Goal: Task Accomplishment & Management: Manage account settings

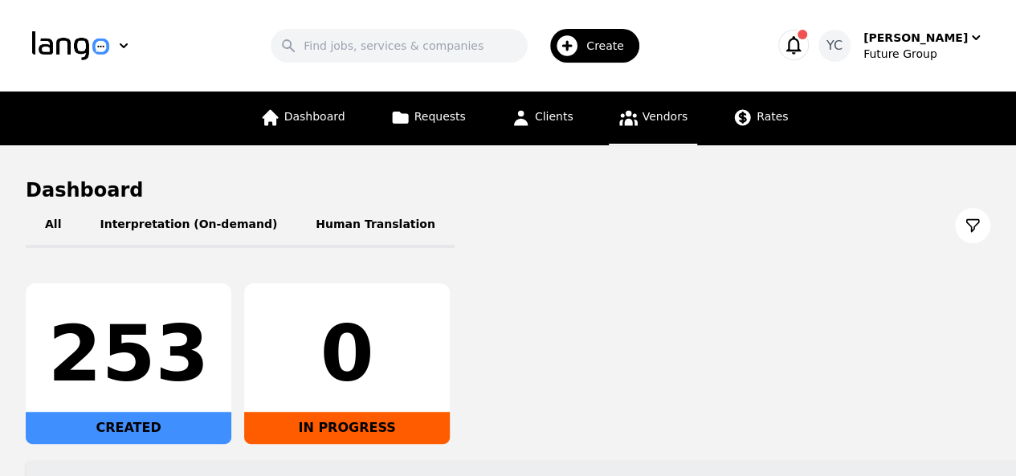
click at [640, 126] on link "Vendors" at bounding box center [653, 119] width 88 height 54
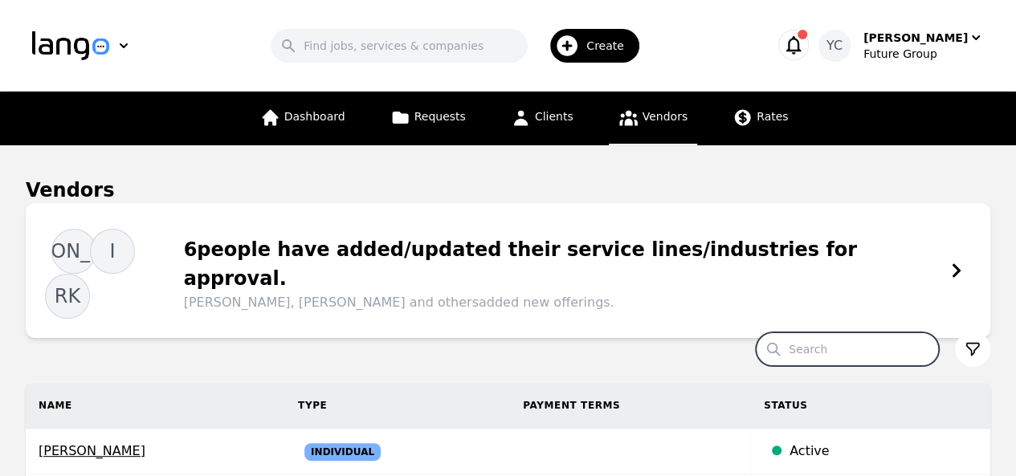
click at [825, 332] on input "Search" at bounding box center [847, 349] width 183 height 34
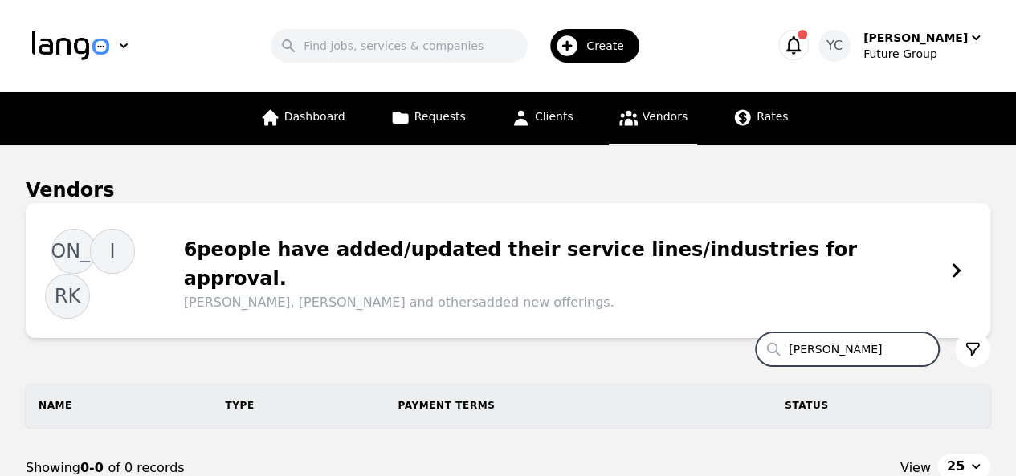
type input "[PERSON_NAME]"
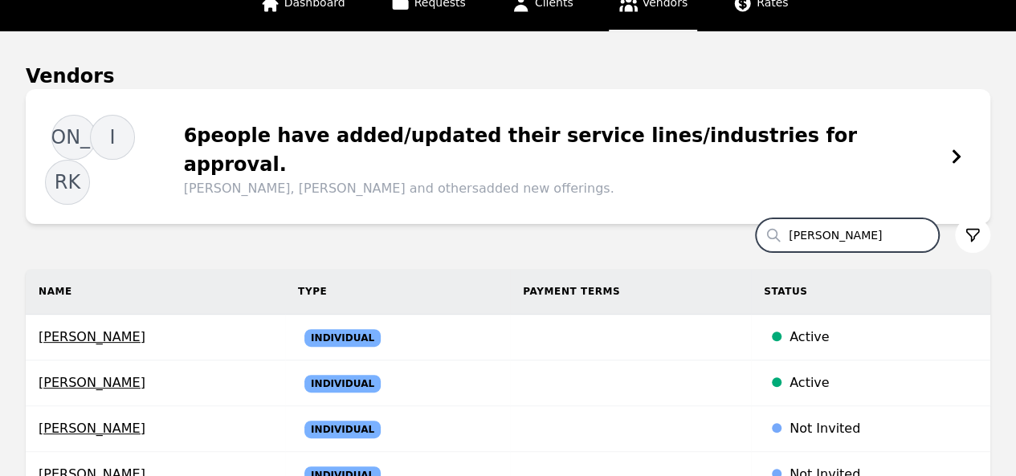
scroll to position [263, 0]
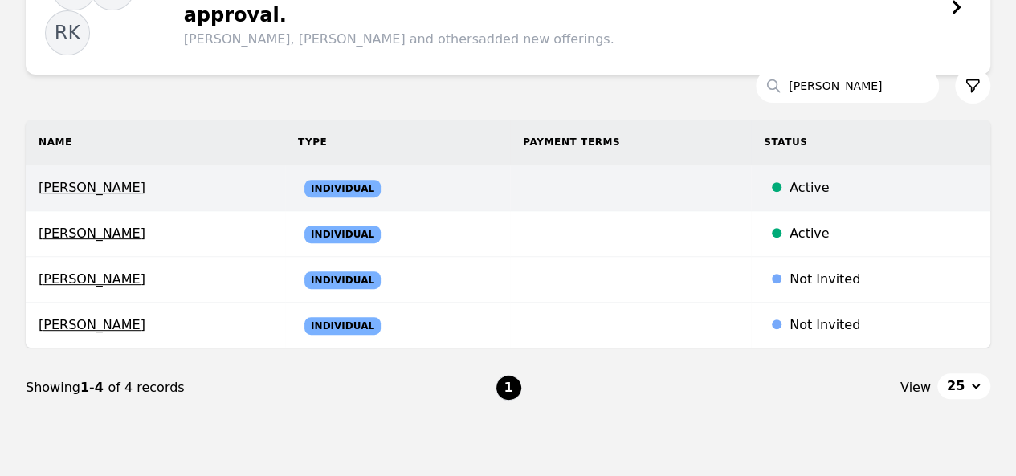
click at [584, 165] on td at bounding box center [630, 188] width 241 height 46
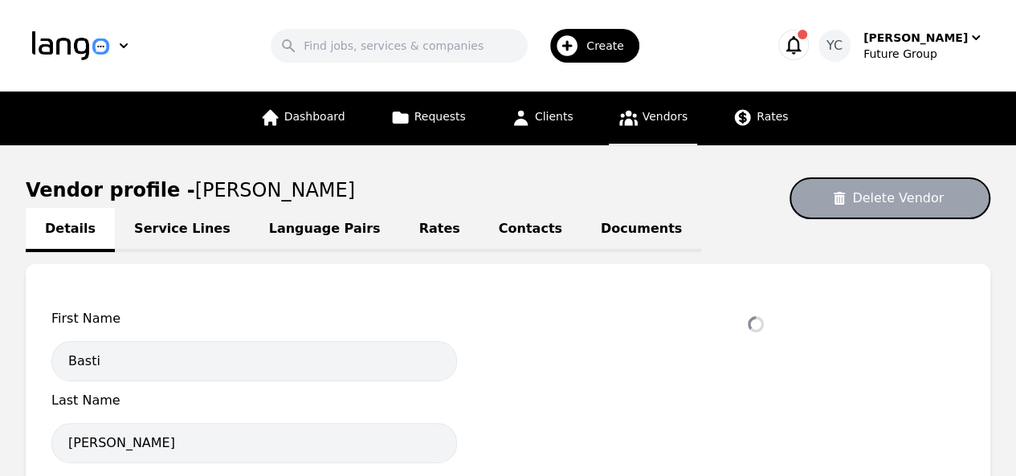
select select "active"
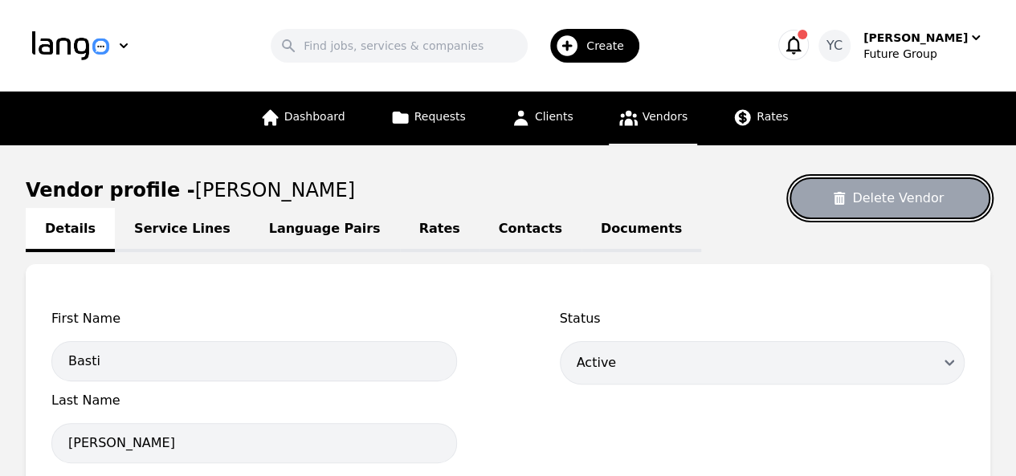
click at [873, 209] on button "Delete Vendor" at bounding box center [889, 198] width 201 height 42
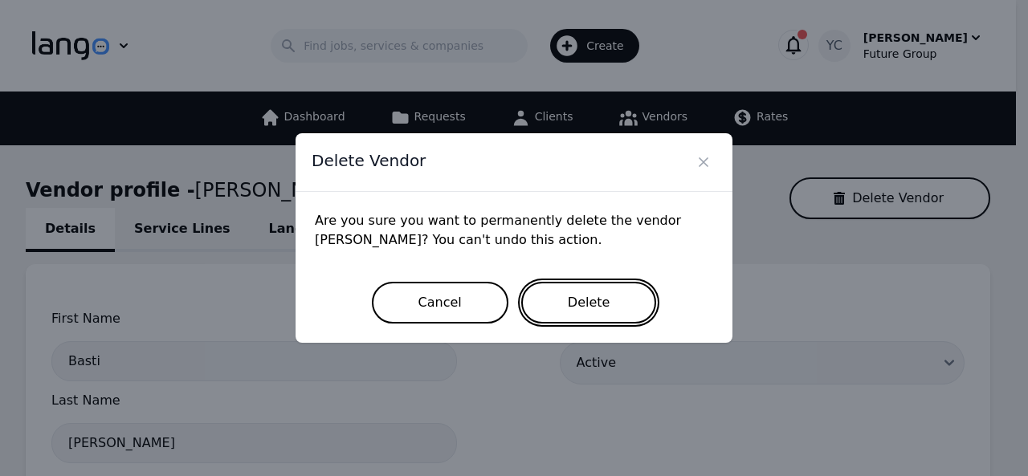
click at [609, 293] on button "Delete" at bounding box center [589, 303] width 136 height 42
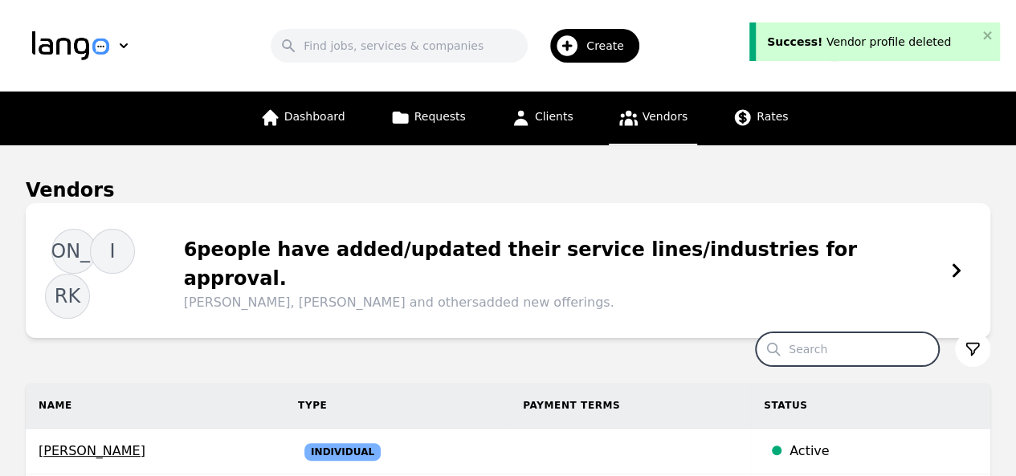
click at [814, 332] on input "Search" at bounding box center [847, 349] width 183 height 34
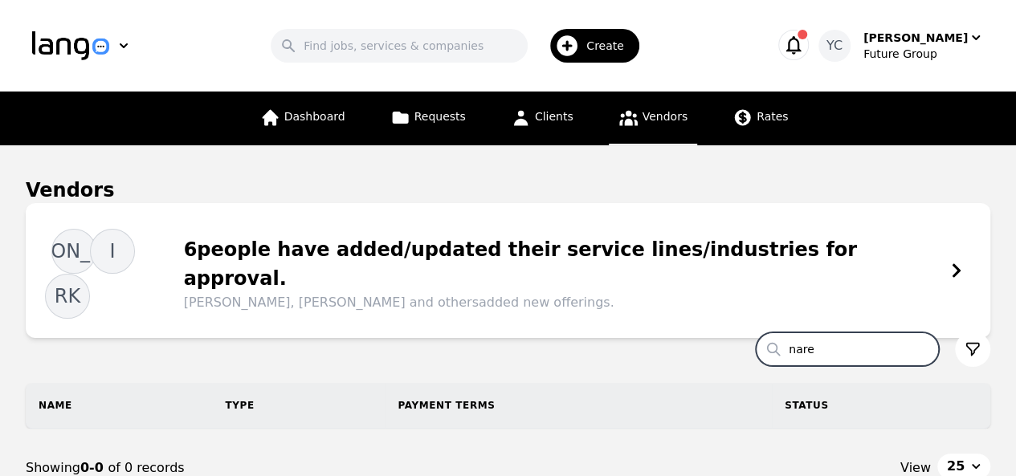
type input "nare"
click at [826, 332] on input "Search" at bounding box center [847, 349] width 183 height 34
type input "nare"
